Goal: Information Seeking & Learning: Learn about a topic

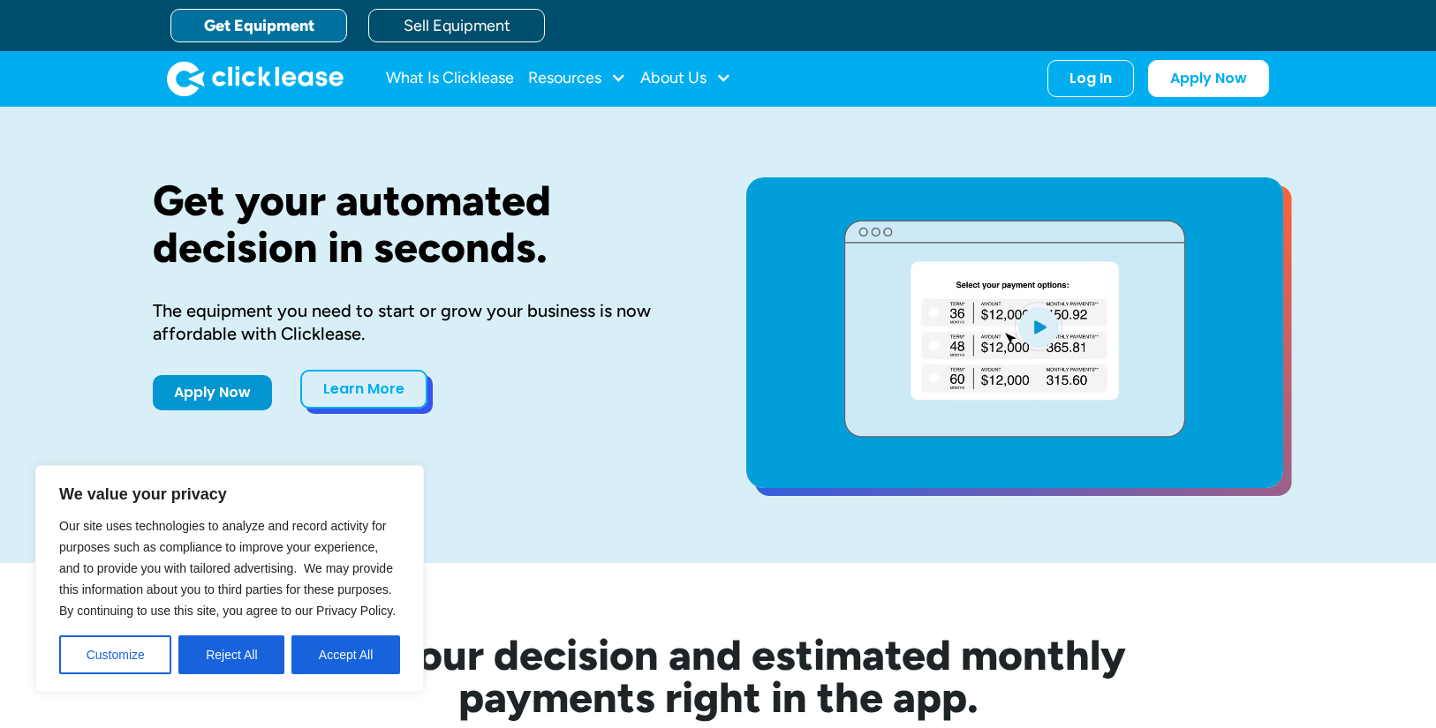
click at [398, 387] on link "Learn More" at bounding box center [363, 389] width 127 height 39
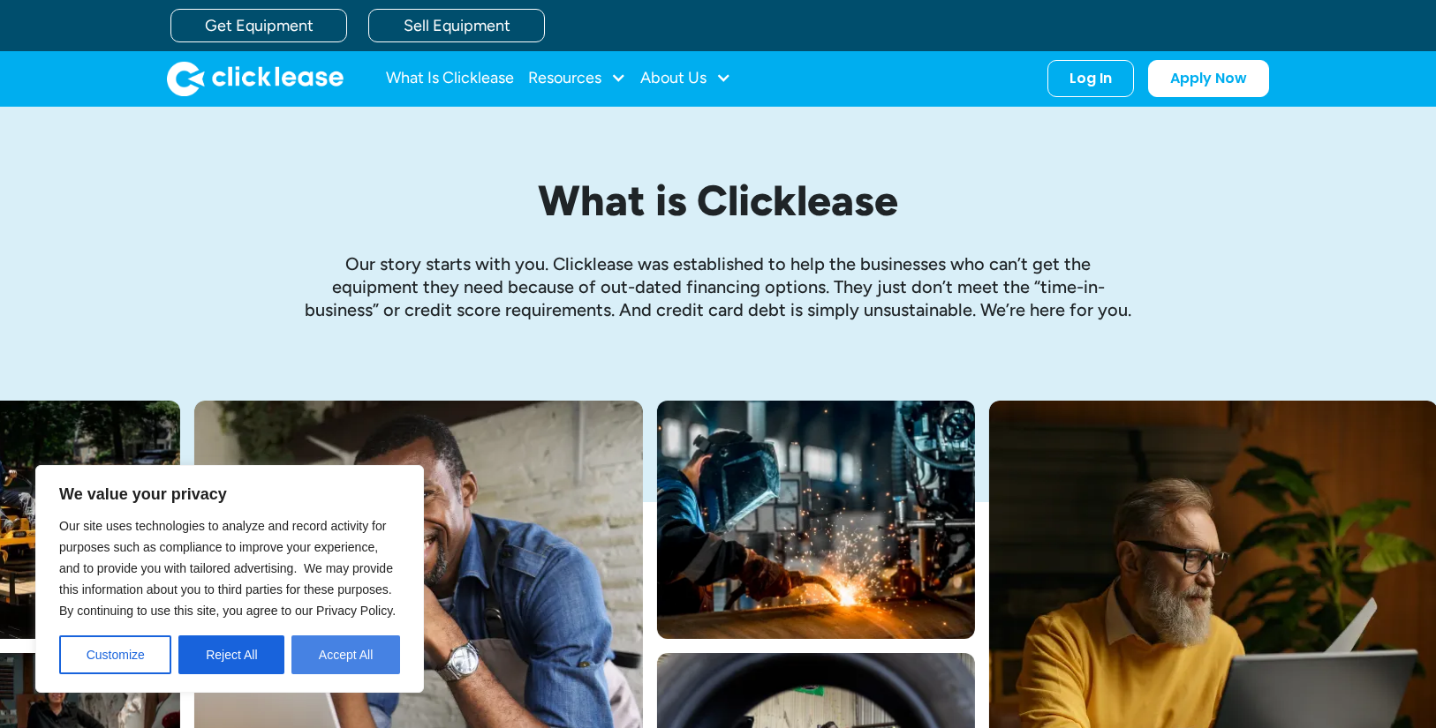
click at [331, 665] on button "Accept All" at bounding box center [345, 655] width 109 height 39
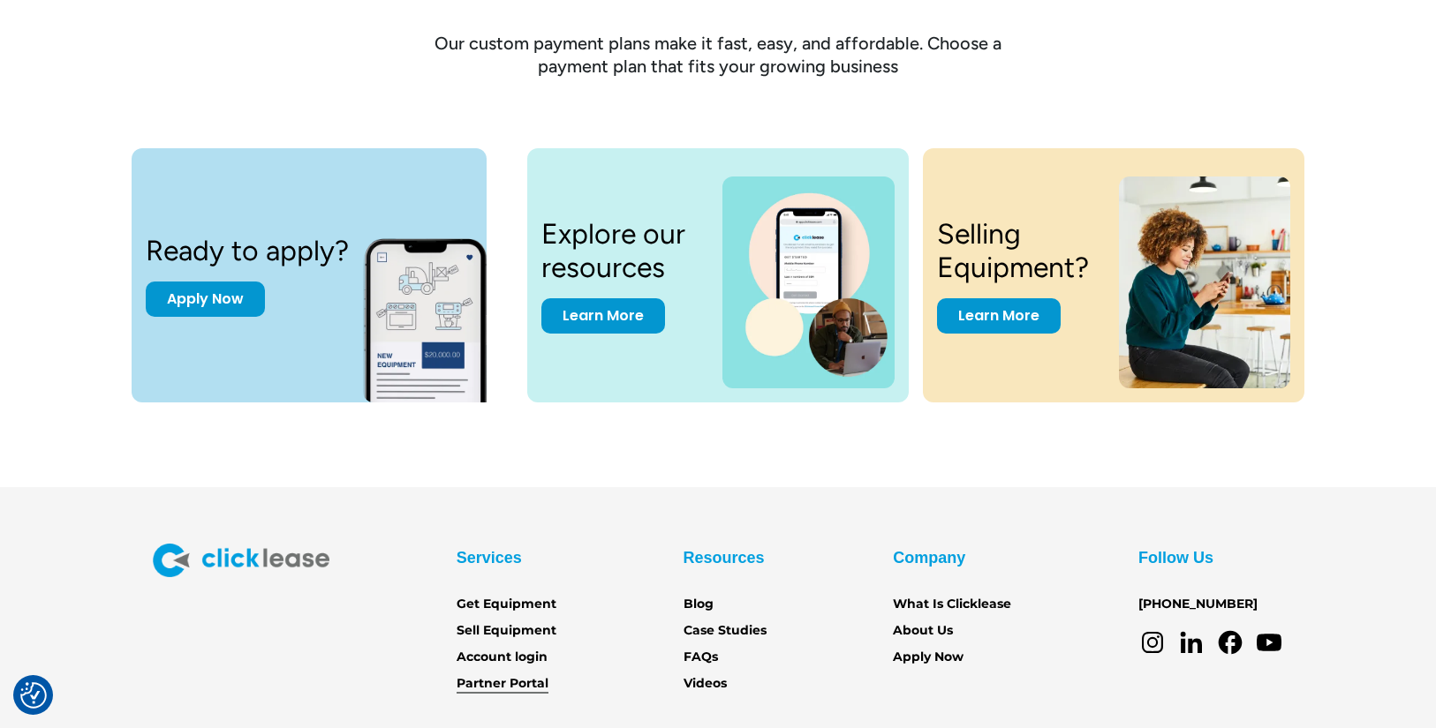
scroll to position [2481, 0]
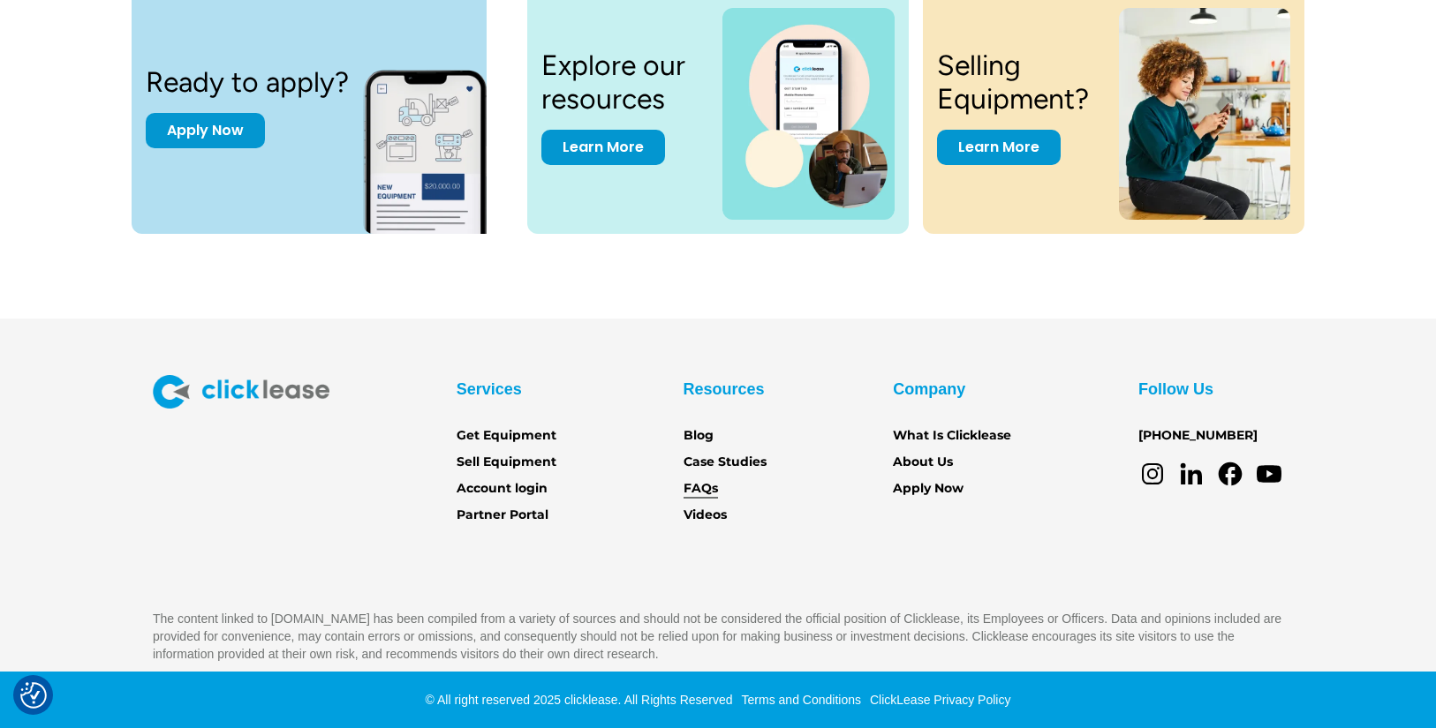
click at [706, 490] on link "FAQs" at bounding box center [700, 488] width 34 height 19
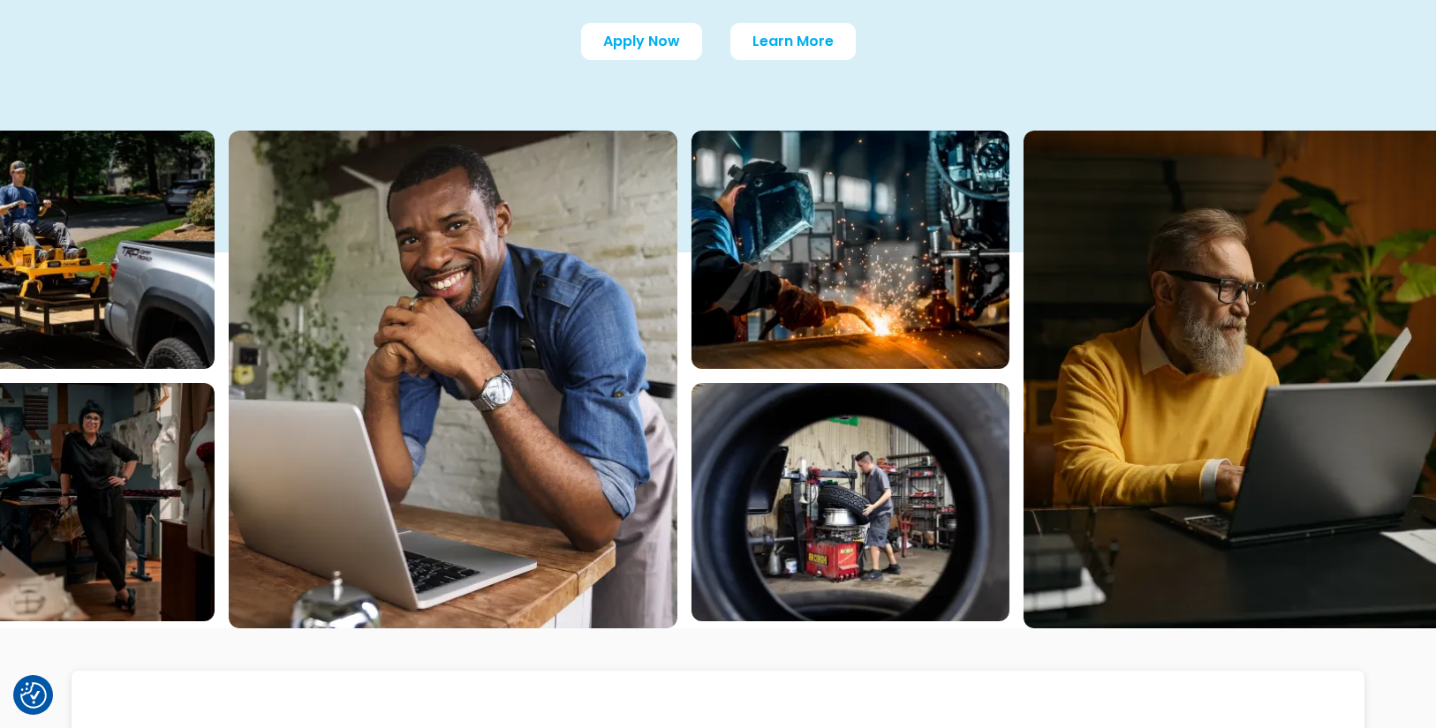
scroll to position [569, 0]
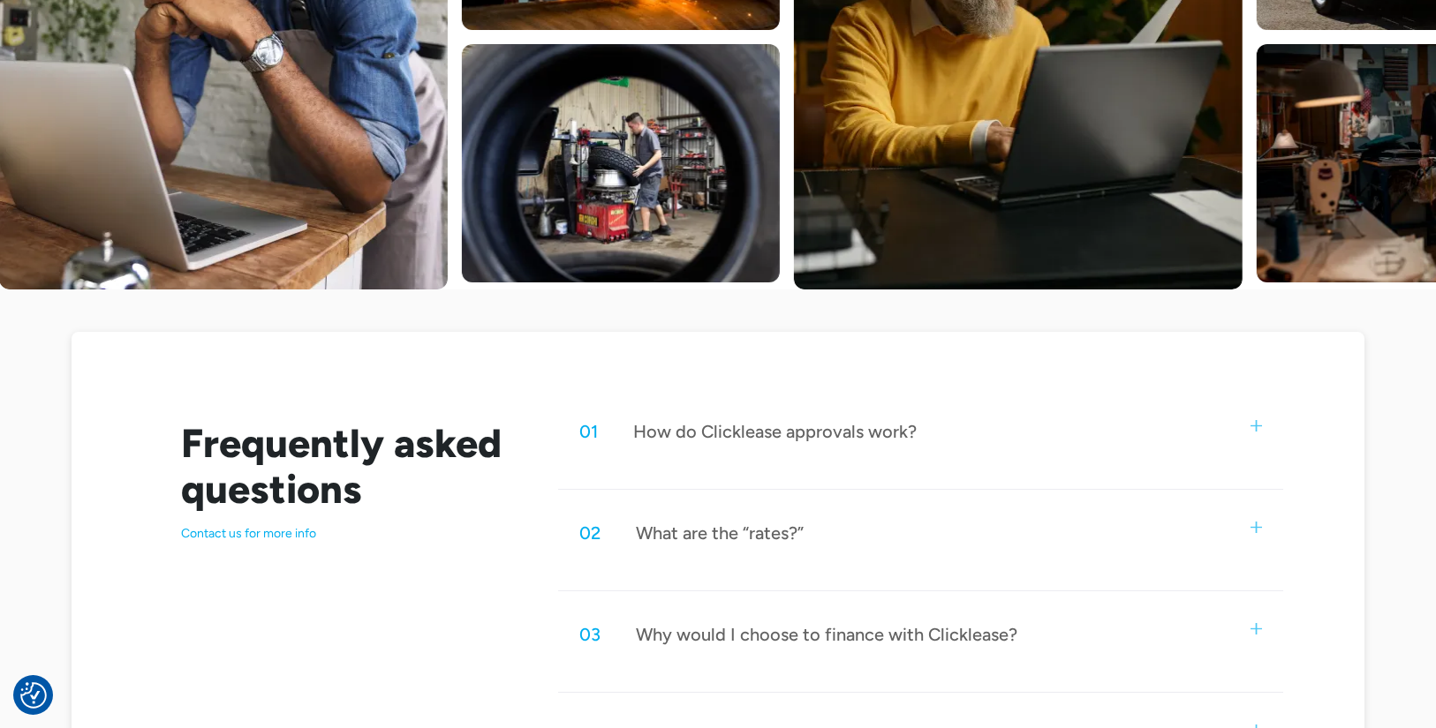
click at [1258, 423] on img at bounding box center [1255, 425] width 11 height 11
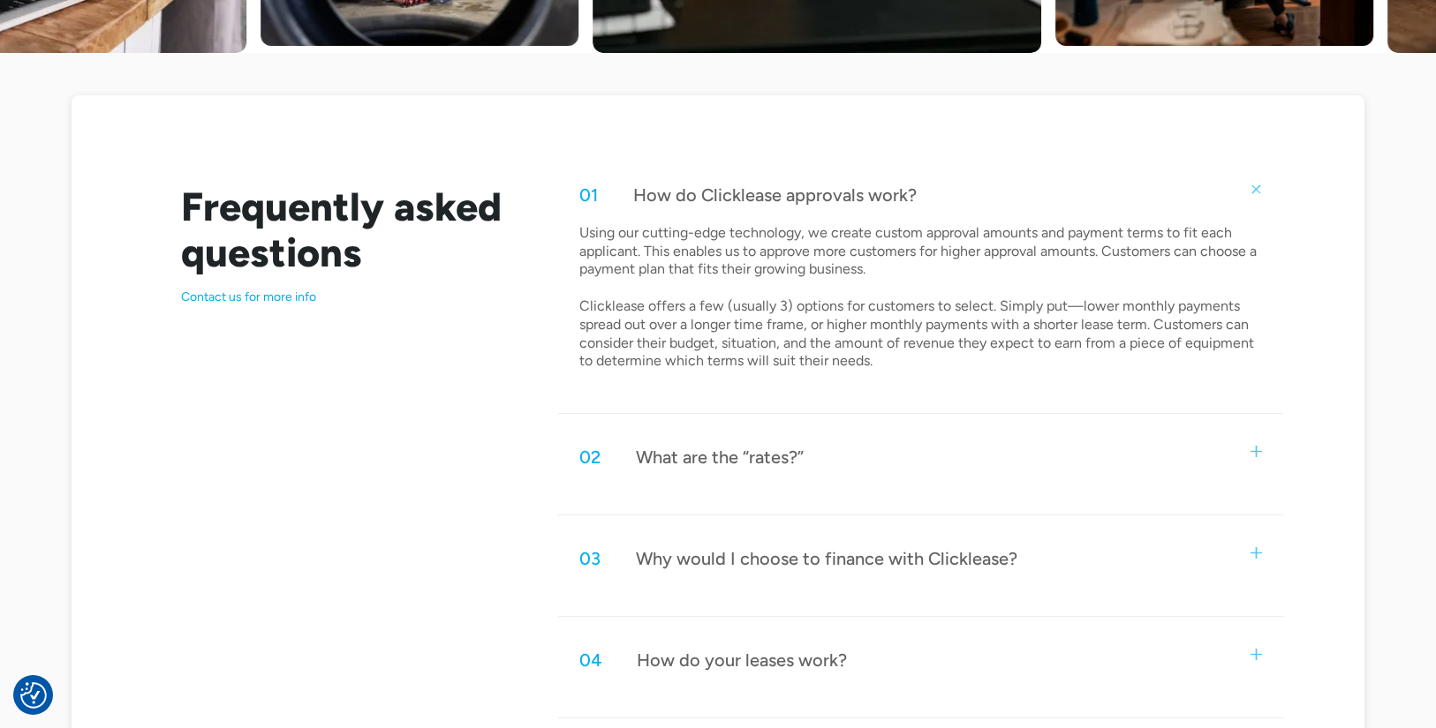
scroll to position [840, 0]
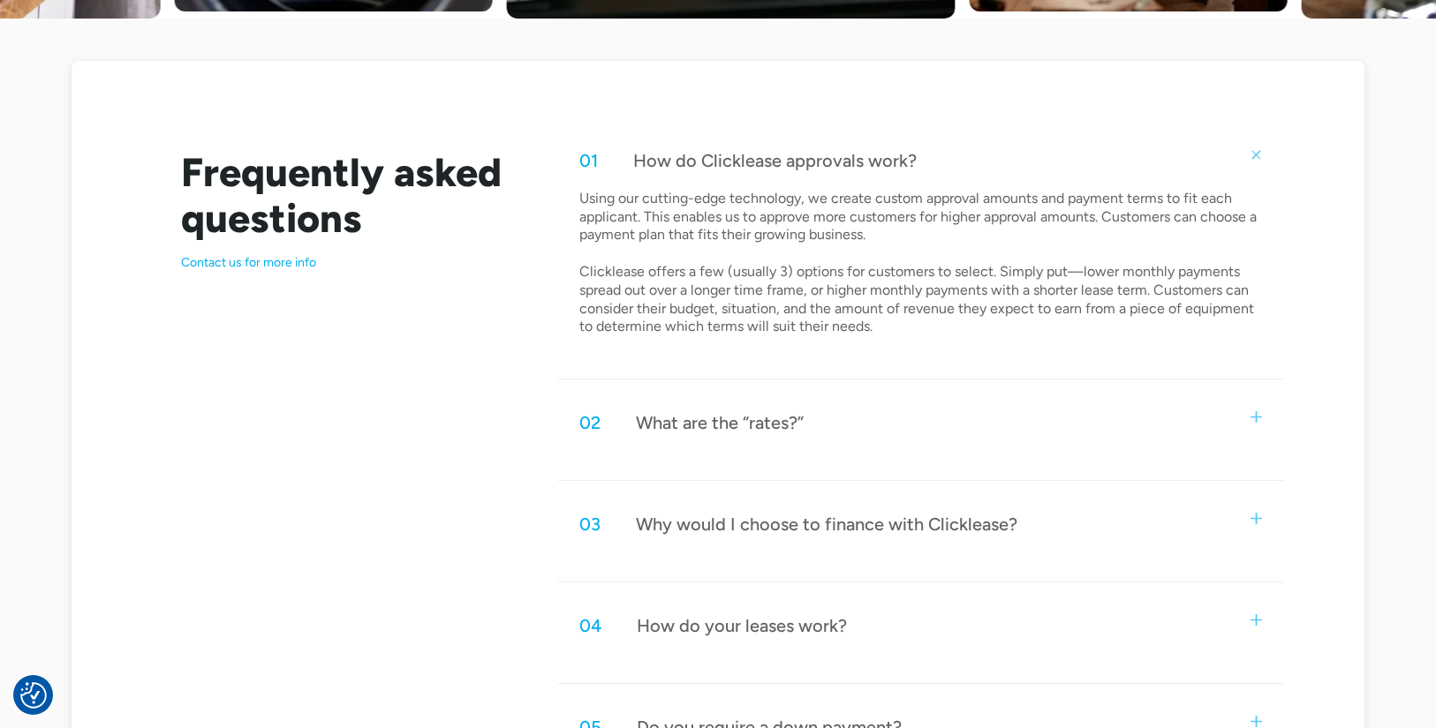
click at [1256, 415] on img at bounding box center [1255, 416] width 11 height 11
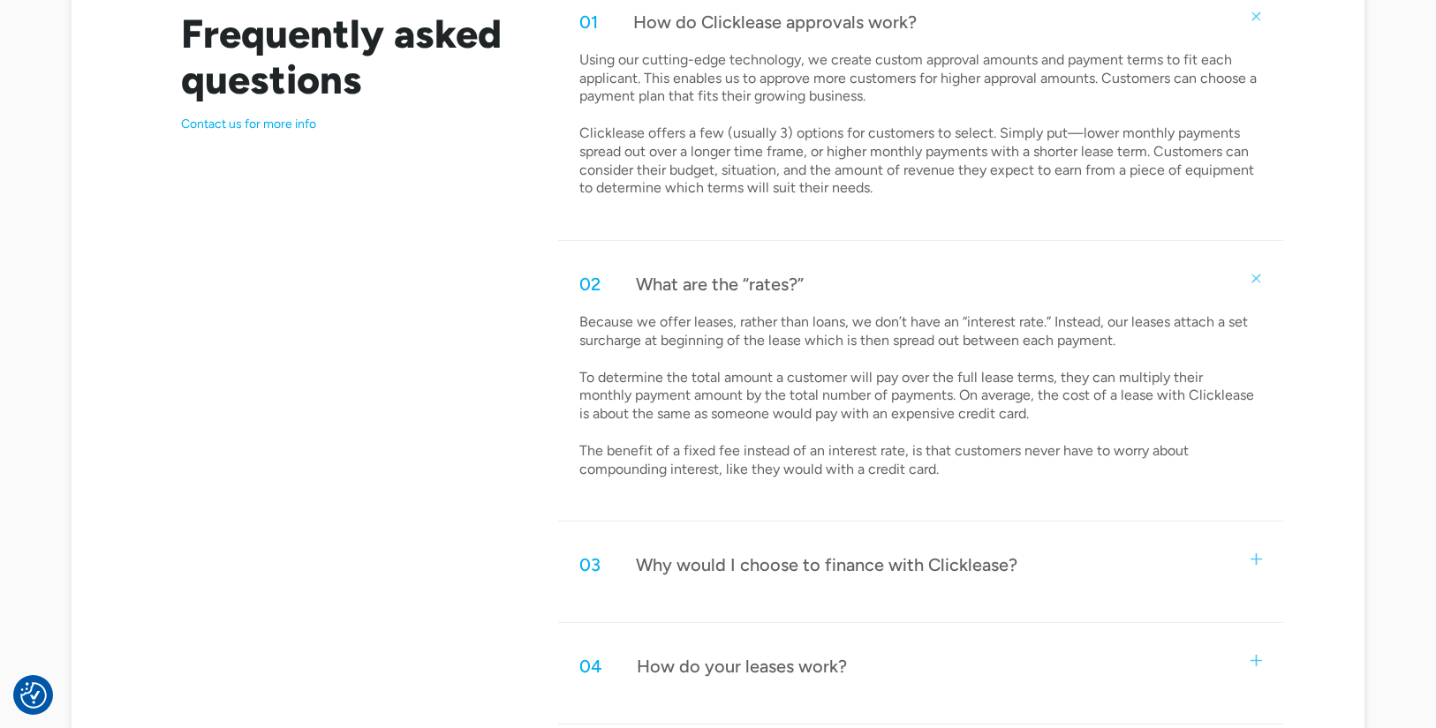
scroll to position [1068, 0]
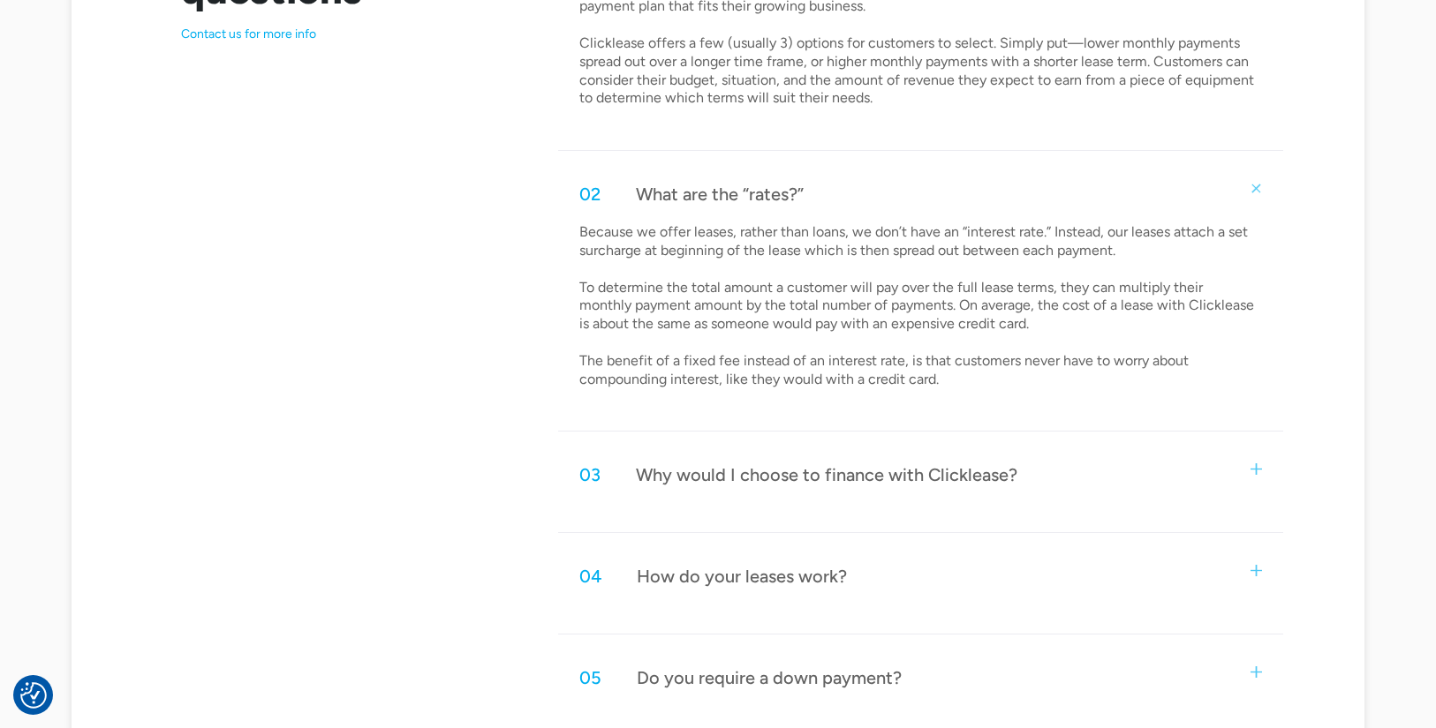
click at [1254, 469] on img at bounding box center [1255, 469] width 11 height 11
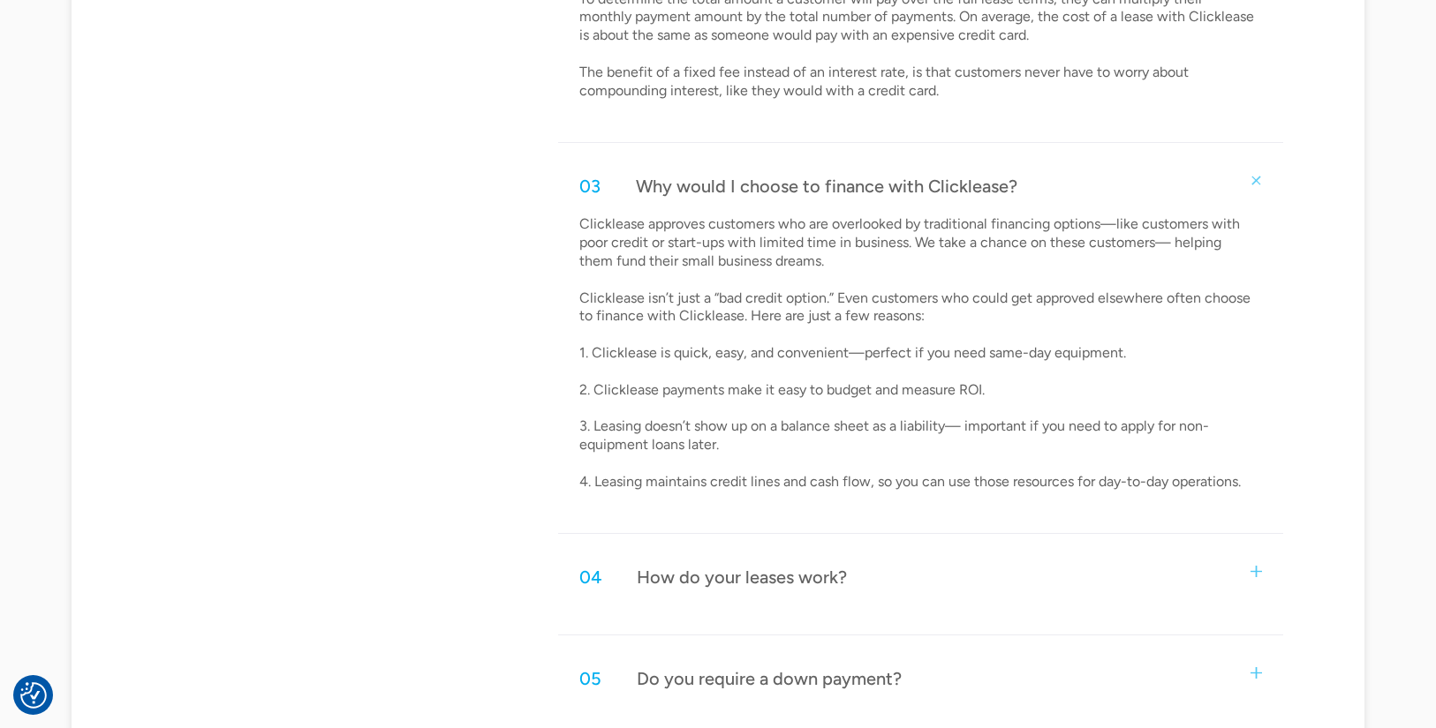
scroll to position [1422, 0]
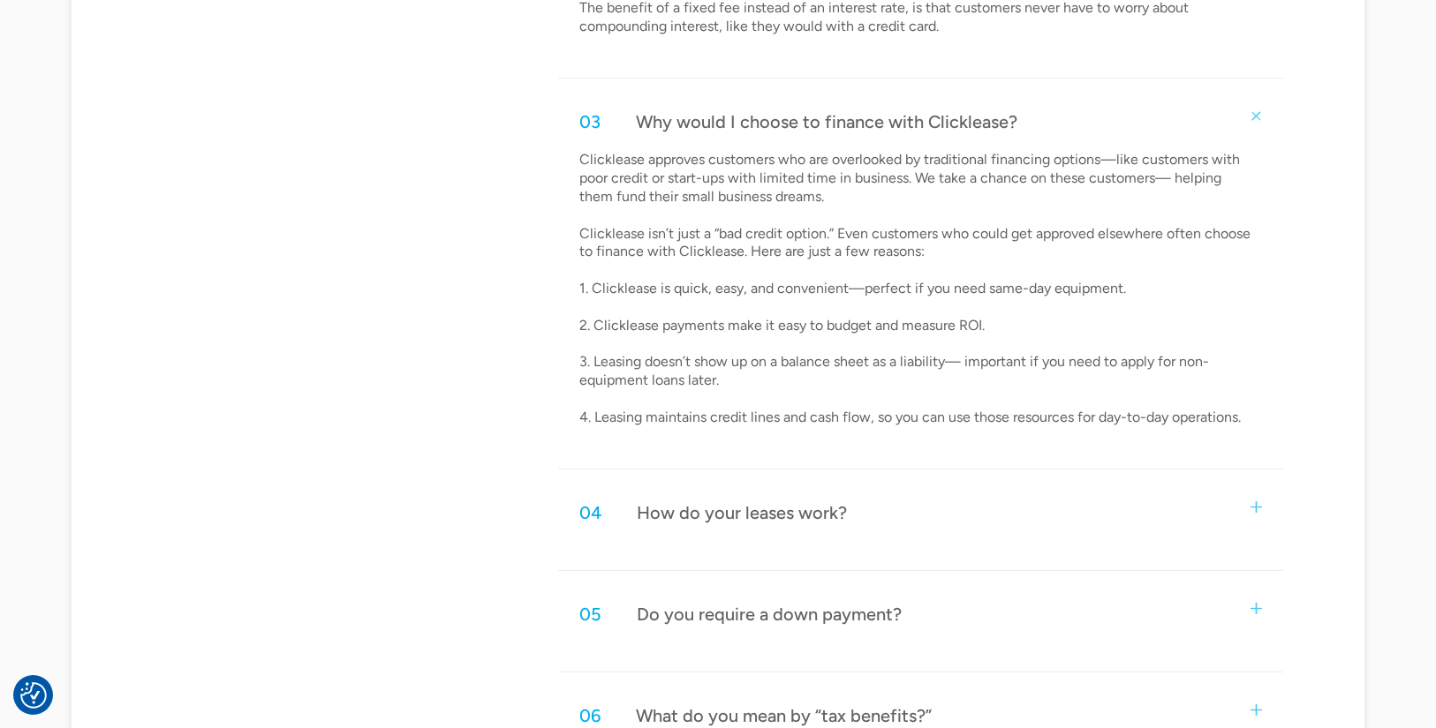
click at [1256, 505] on img at bounding box center [1255, 507] width 11 height 11
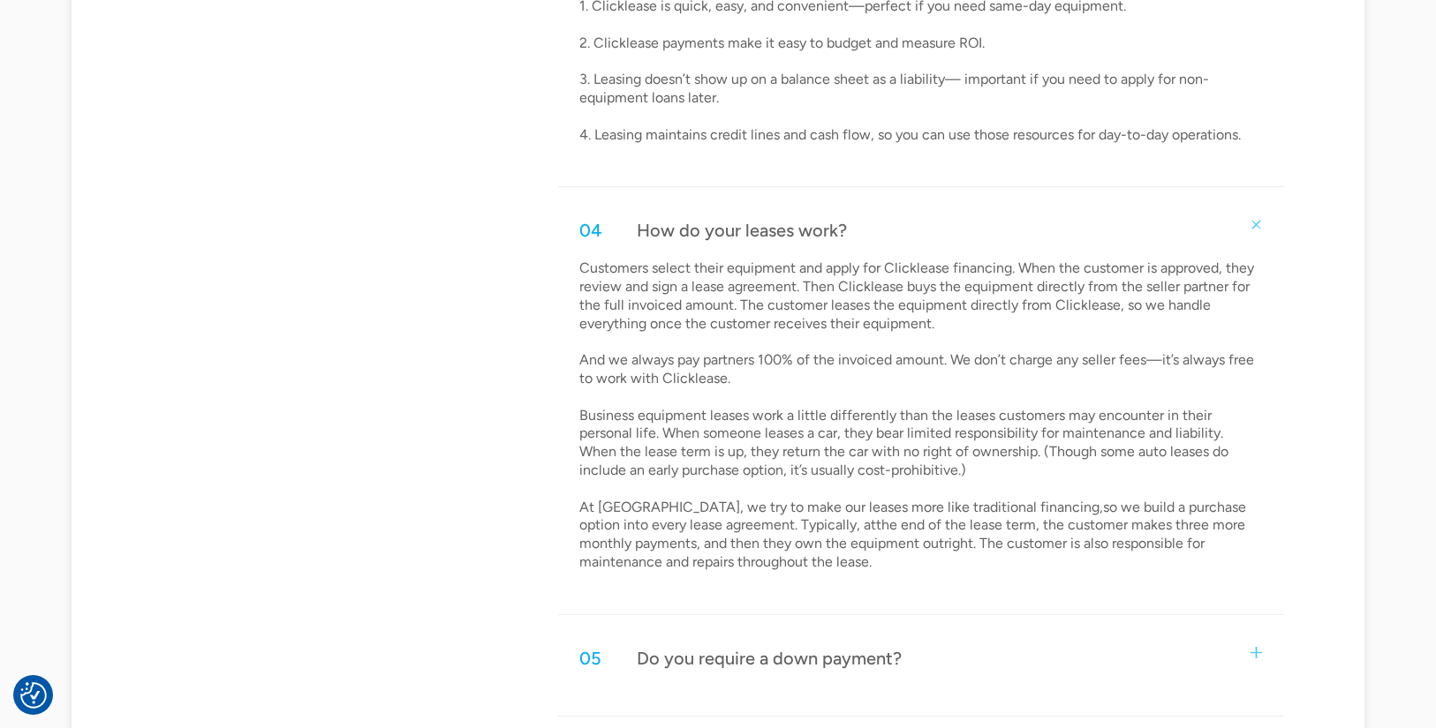
scroll to position [1912, 0]
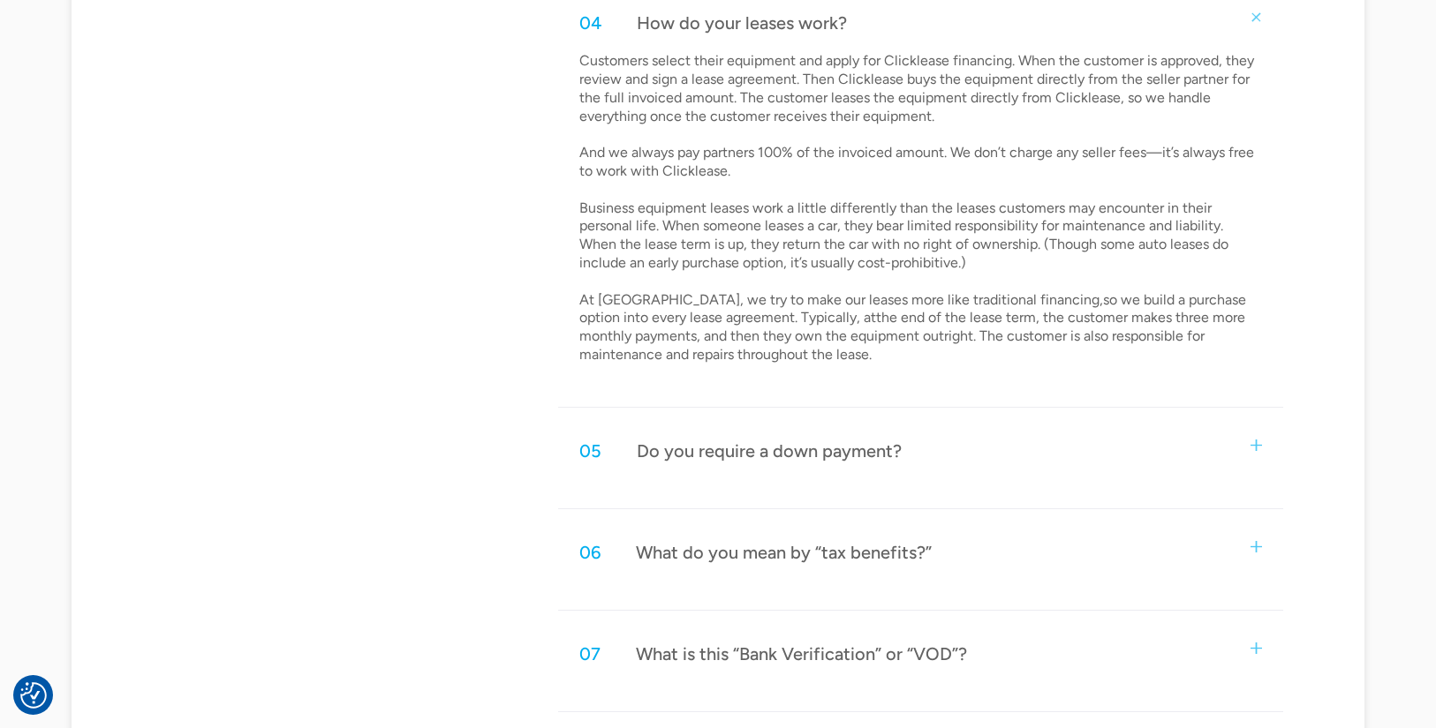
click at [1259, 447] on img at bounding box center [1255, 445] width 11 height 11
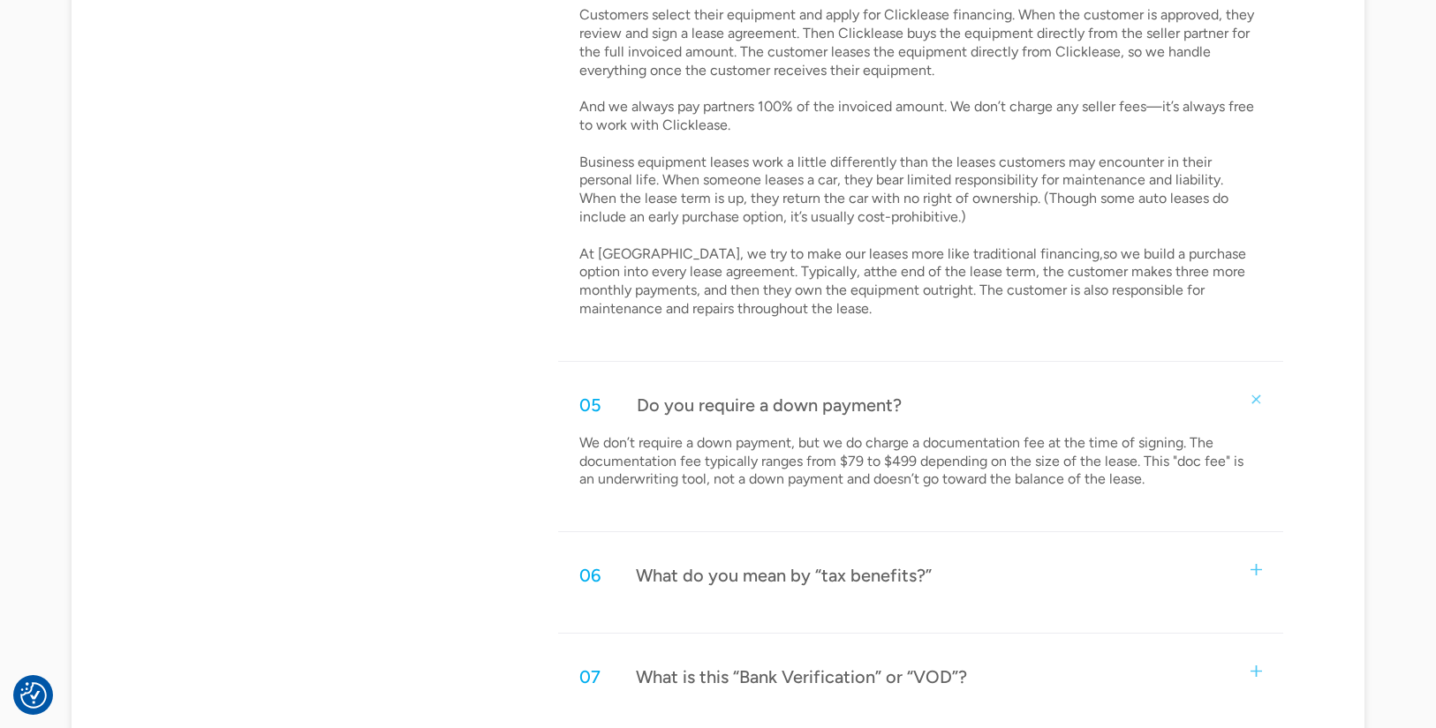
scroll to position [1981, 0]
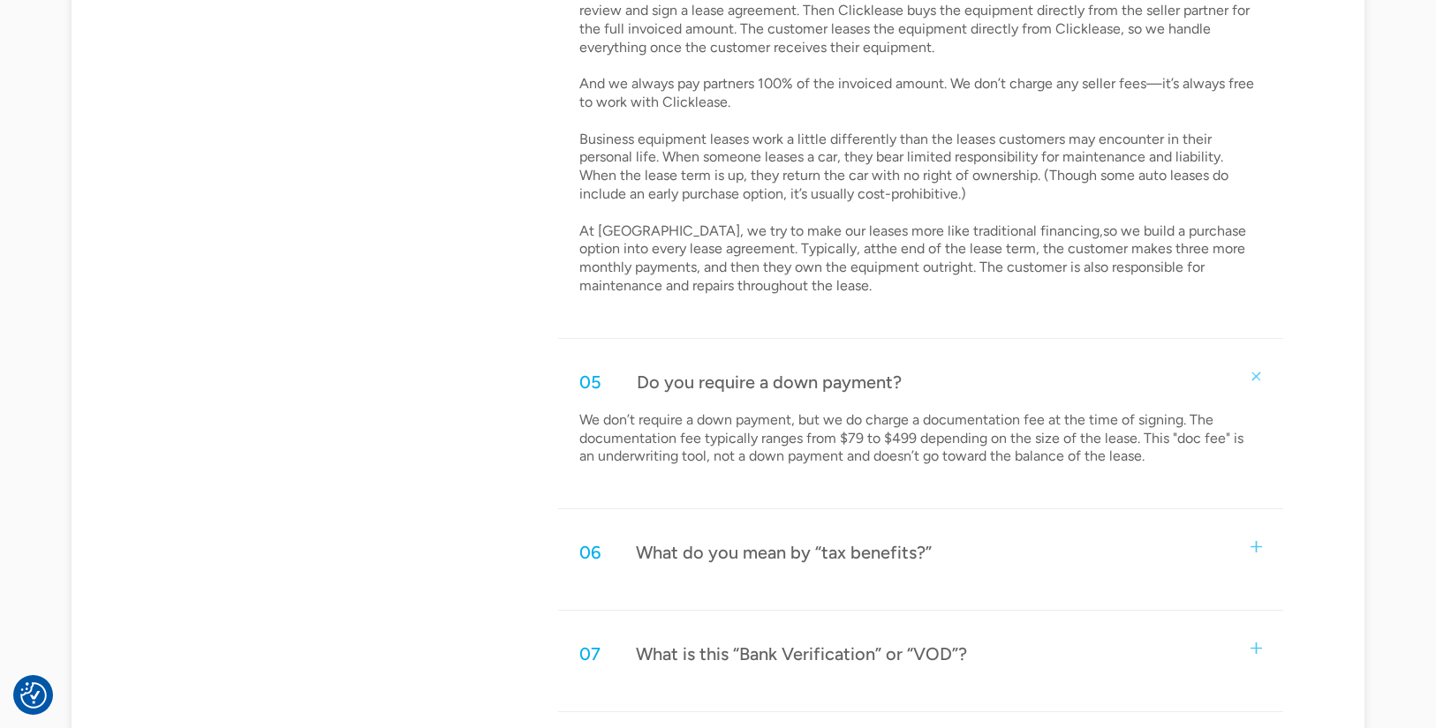
click at [1261, 547] on img at bounding box center [1255, 546] width 11 height 11
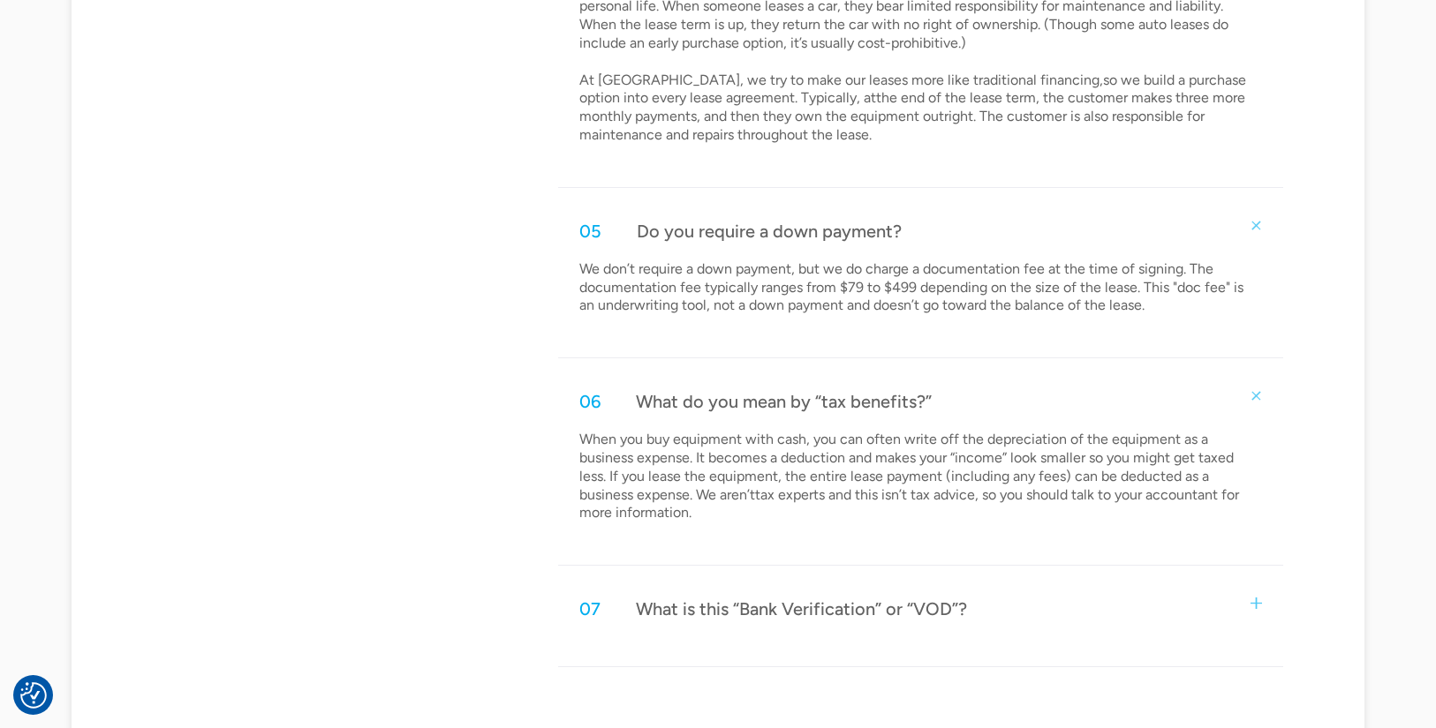
scroll to position [2143, 0]
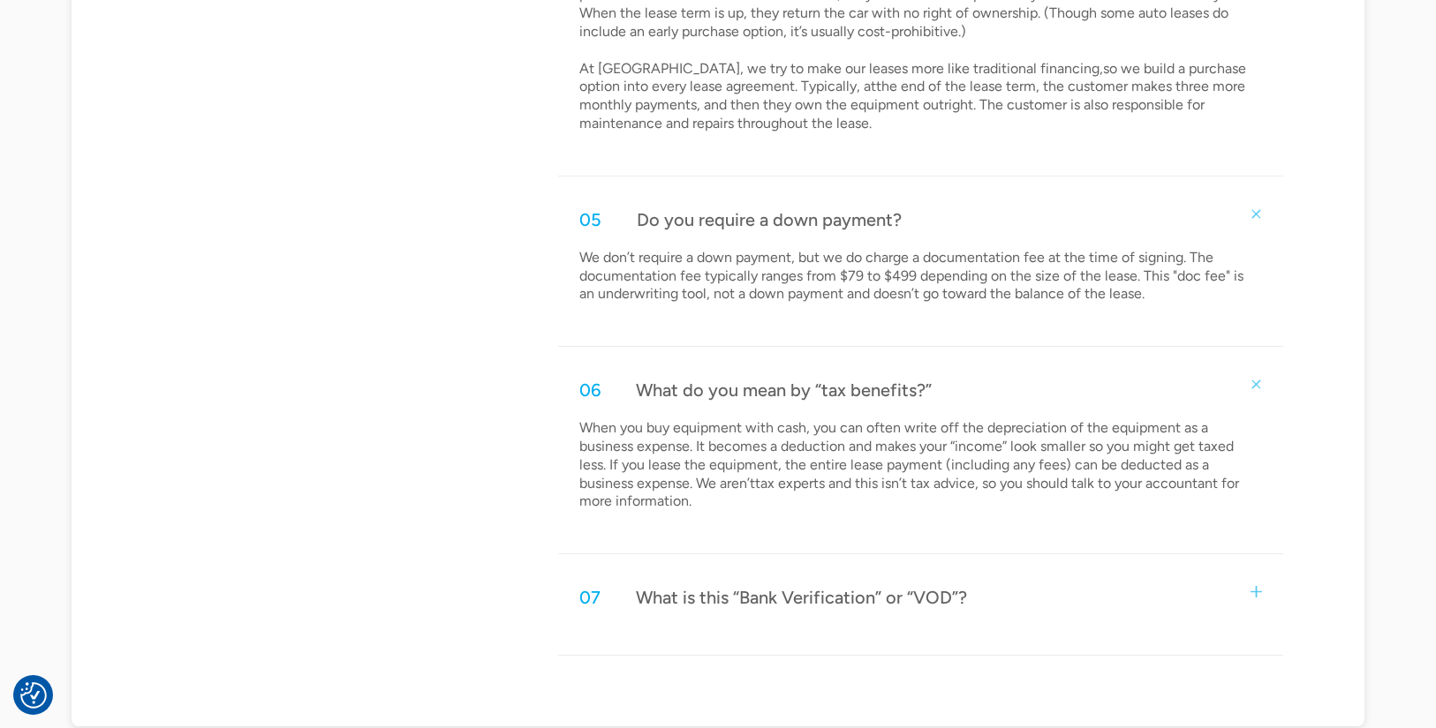
click at [1261, 590] on img at bounding box center [1255, 591] width 11 height 11
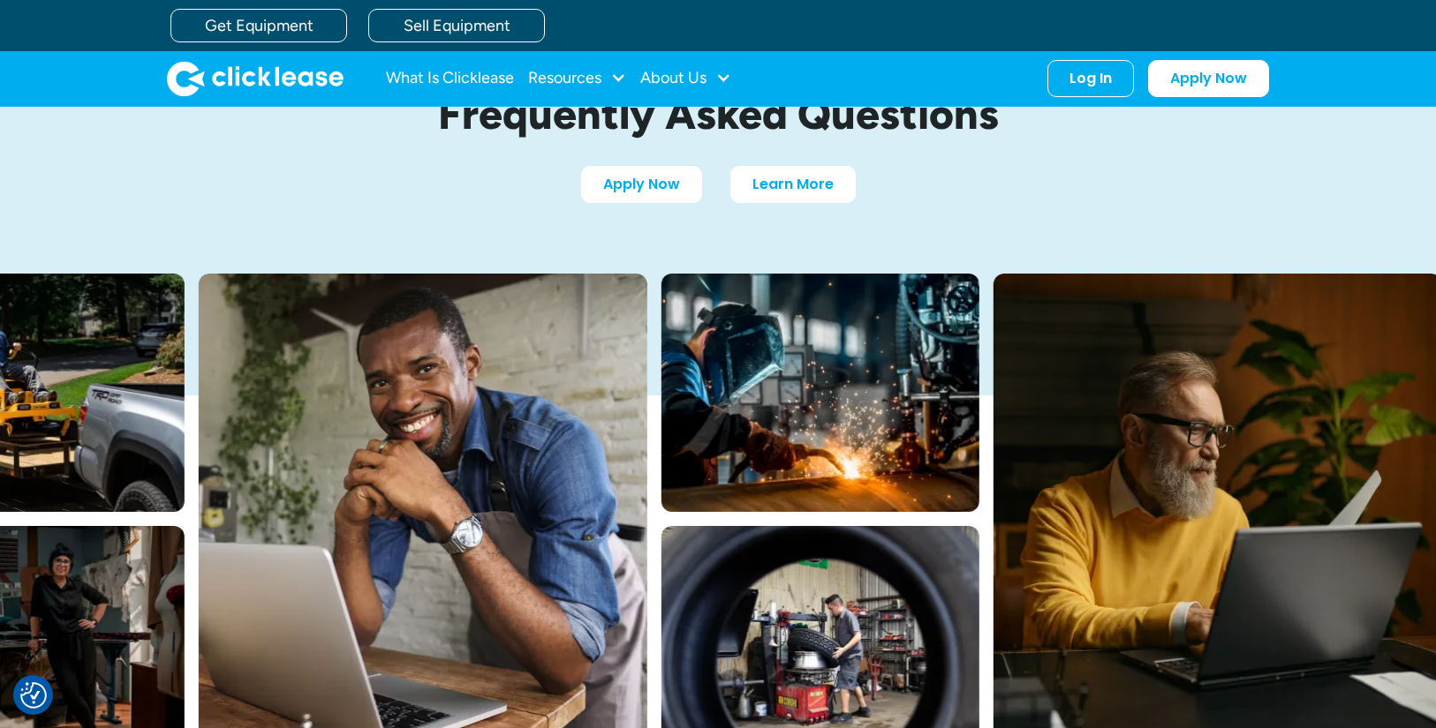
scroll to position [46, 0]
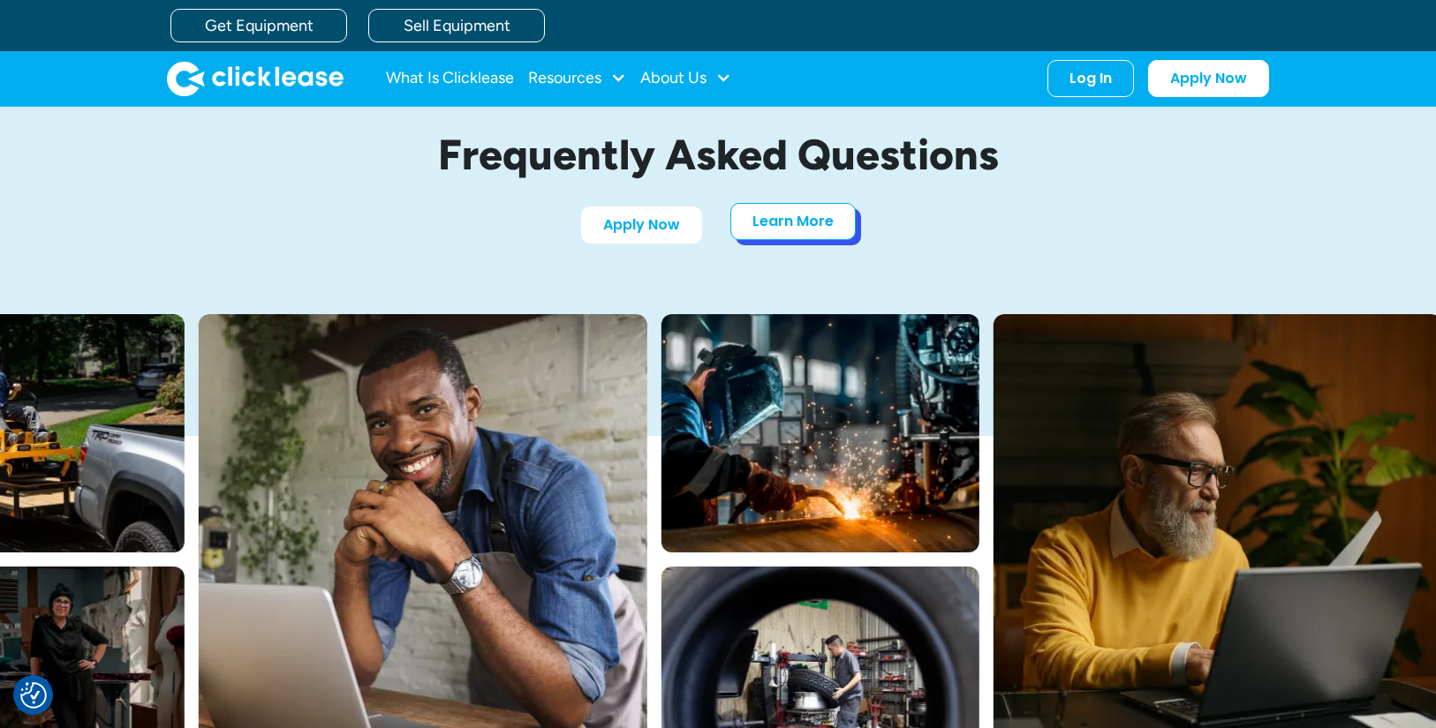
click at [798, 217] on link "Learn More" at bounding box center [792, 221] width 125 height 37
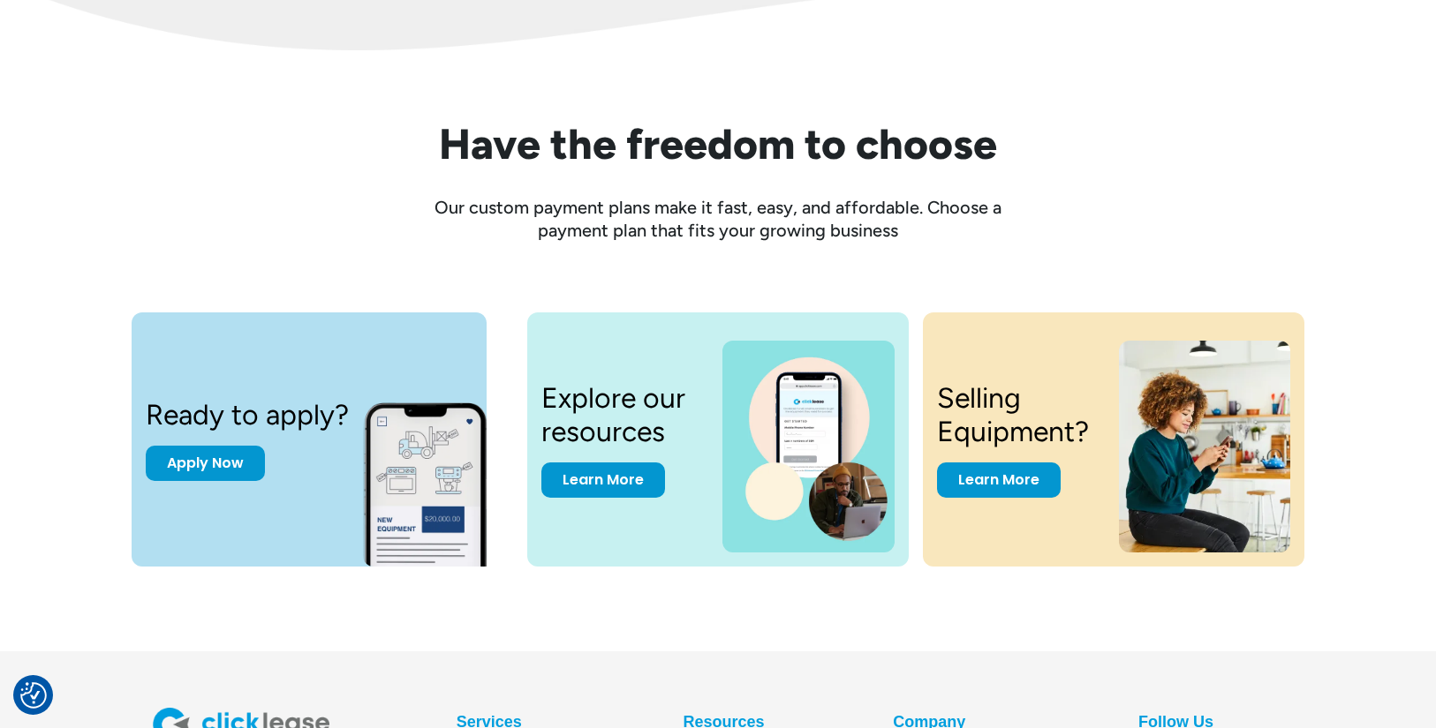
scroll to position [2481, 0]
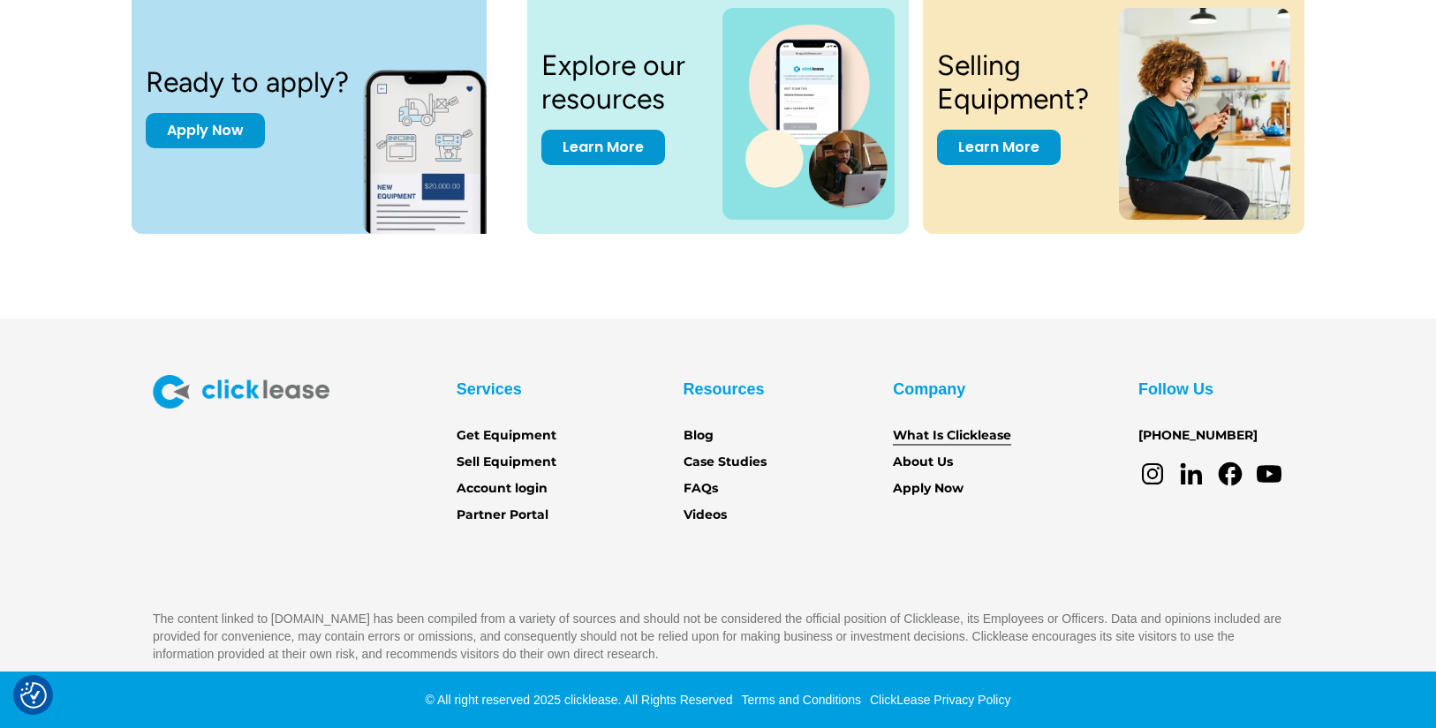
click at [912, 435] on link "What Is Clicklease" at bounding box center [952, 435] width 118 height 19
